Goal: Task Accomplishment & Management: Use online tool/utility

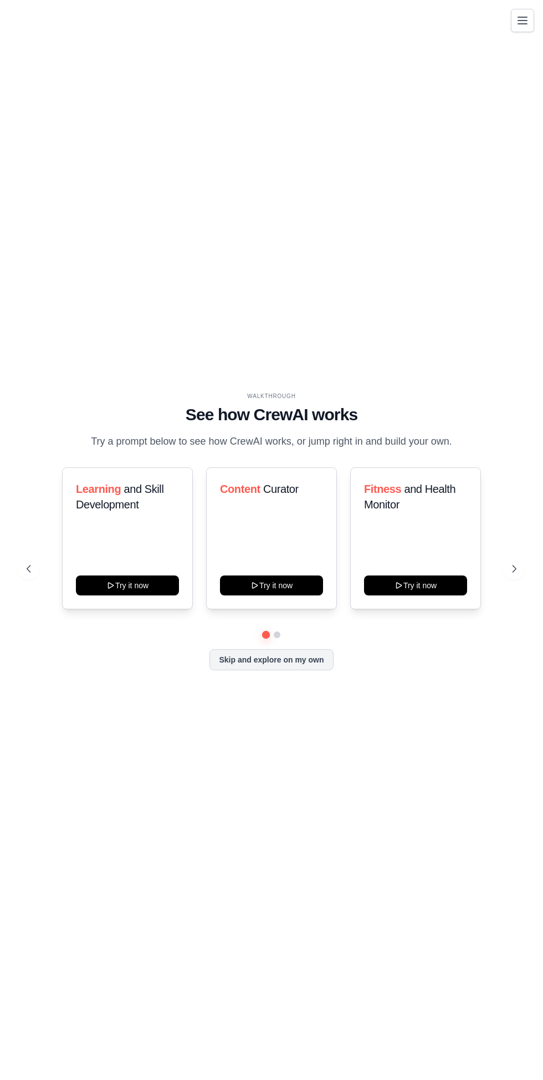
click at [517, 574] on icon at bounding box center [514, 568] width 11 height 11
click at [523, 20] on icon "Toggle navigation" at bounding box center [522, 20] width 9 height 7
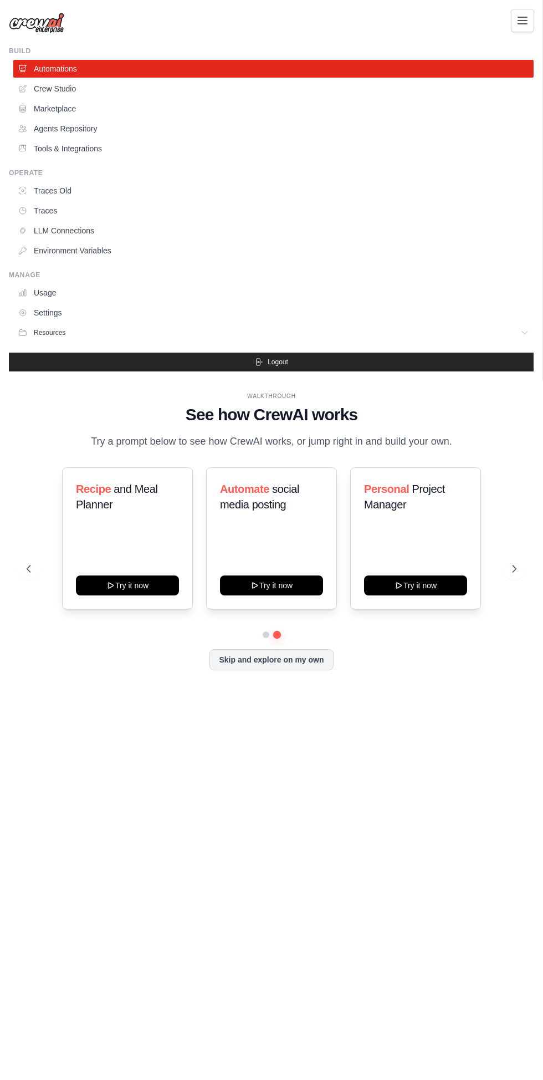
click at [324, 780] on div "[EMAIL_ADDRESS][DOMAIN_NAME] Settings Build Automations" at bounding box center [271, 540] width 543 height 1080
click at [518, 18] on icon "Toggle navigation" at bounding box center [522, 20] width 13 height 13
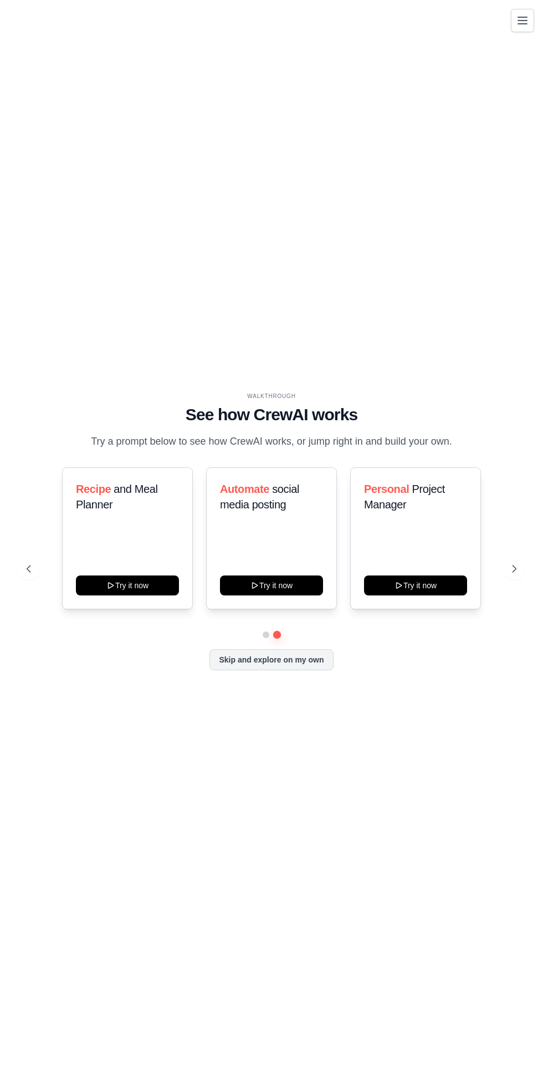
click at [518, 574] on icon at bounding box center [514, 568] width 11 height 11
click at [522, 20] on icon "Toggle navigation" at bounding box center [522, 20] width 9 height 7
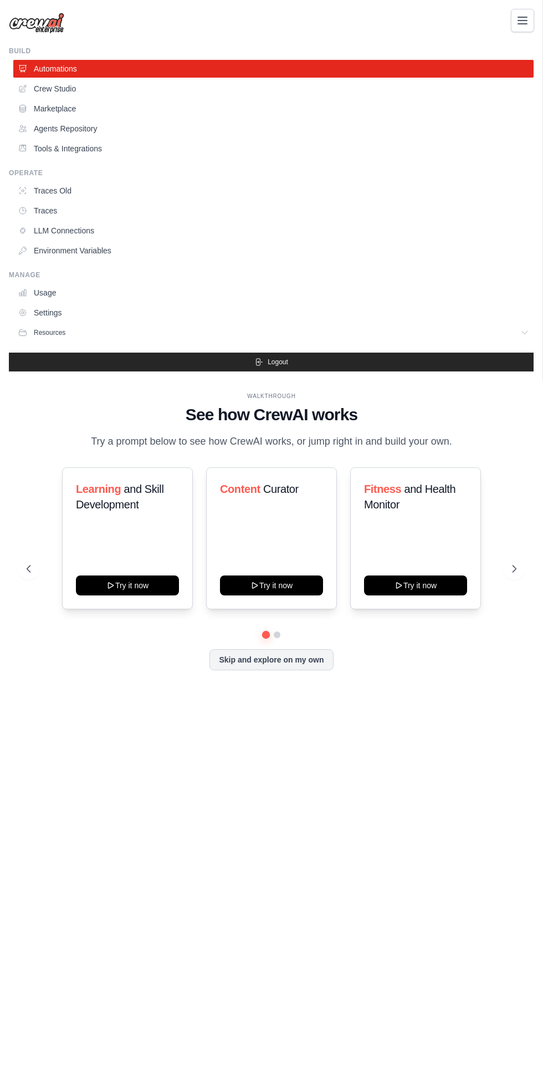
click at [22, 89] on icon at bounding box center [22, 88] width 7 height 7
